Goal: Task Accomplishment & Management: Use online tool/utility

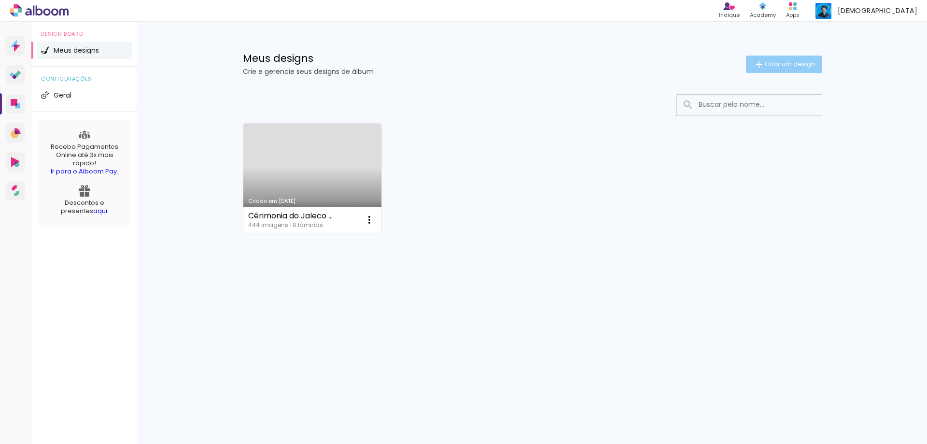
click at [761, 62] on iron-icon at bounding box center [759, 64] width 12 height 12
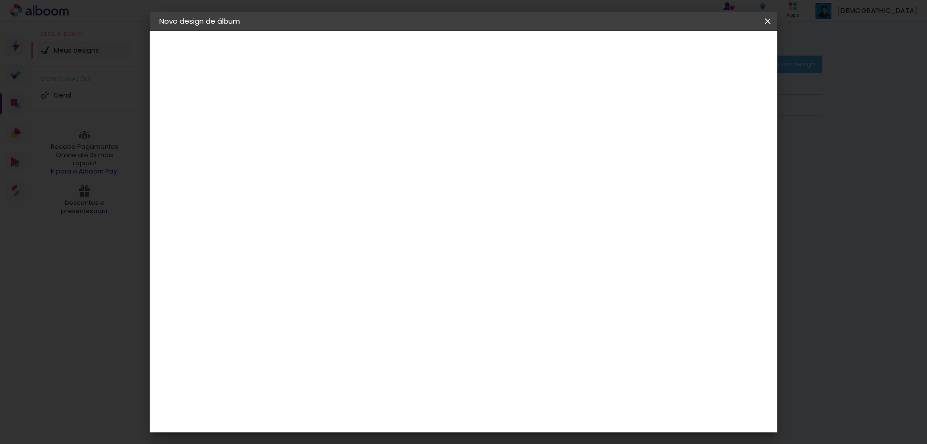
click at [88, 279] on iron-overlay-backdrop at bounding box center [463, 222] width 927 height 444
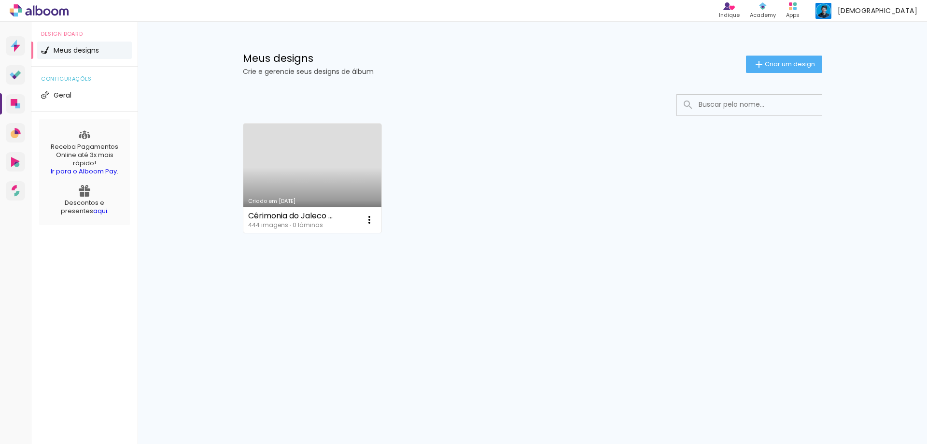
click at [68, 55] on li "Meus designs" at bounding box center [84, 50] width 95 height 17
click at [766, 65] on span "Criar um design" at bounding box center [790, 64] width 50 height 6
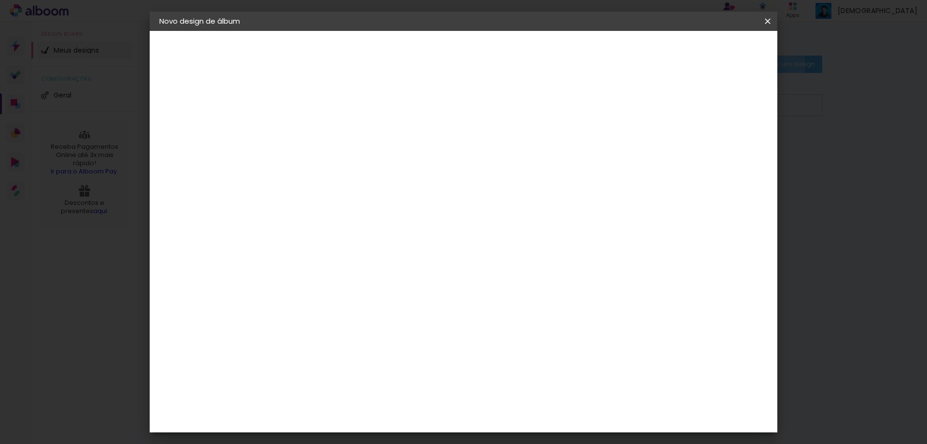
click at [317, 130] on input at bounding box center [317, 129] width 0 height 15
drag, startPoint x: 457, startPoint y: 138, endPoint x: 461, endPoint y: 128, distance: 10.9
click at [321, 138] on paper-input-container "Título do álbum" at bounding box center [317, 130] width 7 height 25
click at [317, 128] on input at bounding box center [317, 129] width 0 height 15
type input "Thiago & [PERSON_NAME]"
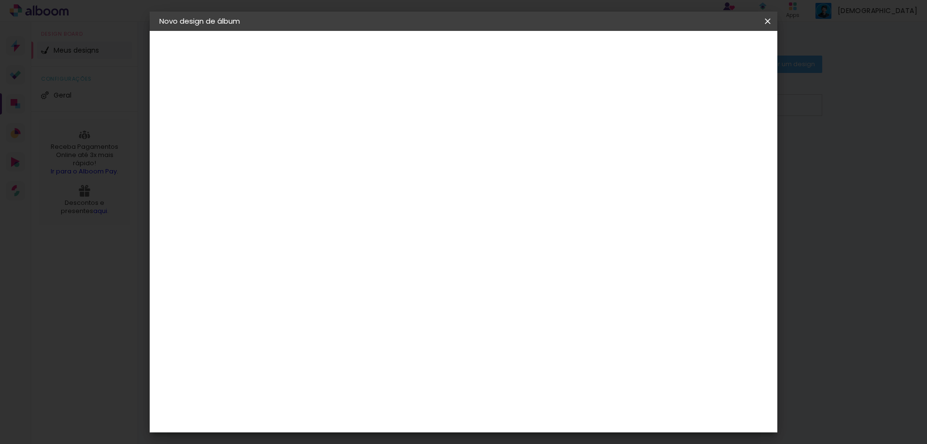
type paper-input "Thiago & [PERSON_NAME]"
click at [416, 47] on paper-button "Avançar" at bounding box center [392, 51] width 47 height 16
click at [0, 0] on slot "Tamanho Livre" at bounding box center [0, 0] width 0 height 0
click at [422, 148] on iron-icon at bounding box center [416, 147] width 12 height 12
